Goal: Find specific page/section: Find specific page/section

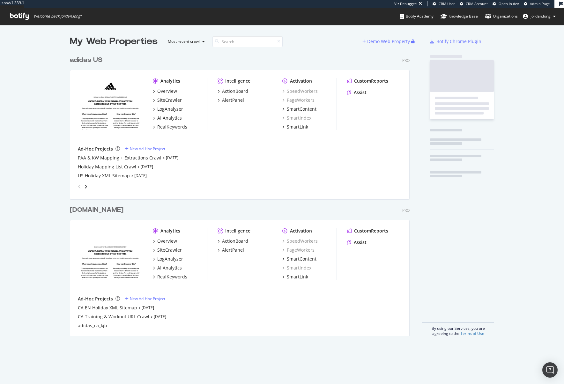
scroll to position [284, 340]
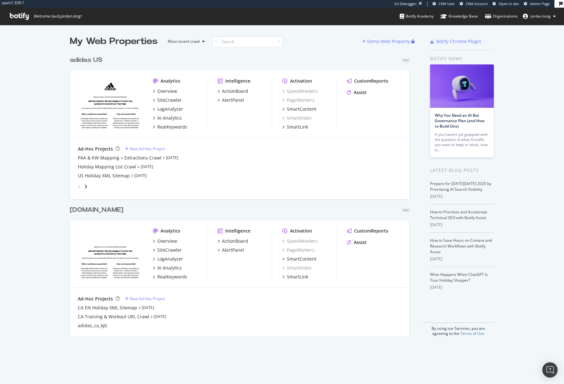
click at [82, 59] on div "adidas US" at bounding box center [86, 60] width 33 height 9
